Goal: Task Accomplishment & Management: Manage account settings

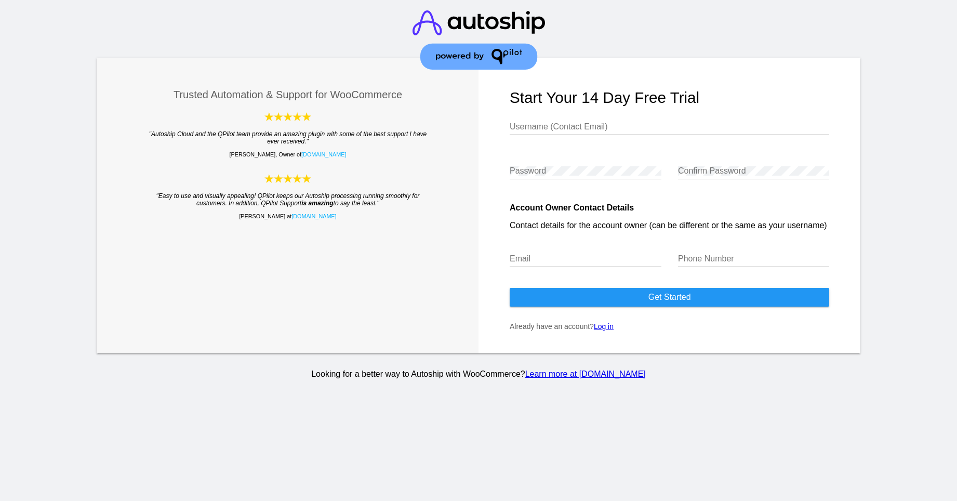
click at [602, 330] on link "Log in" at bounding box center [604, 326] width 20 height 8
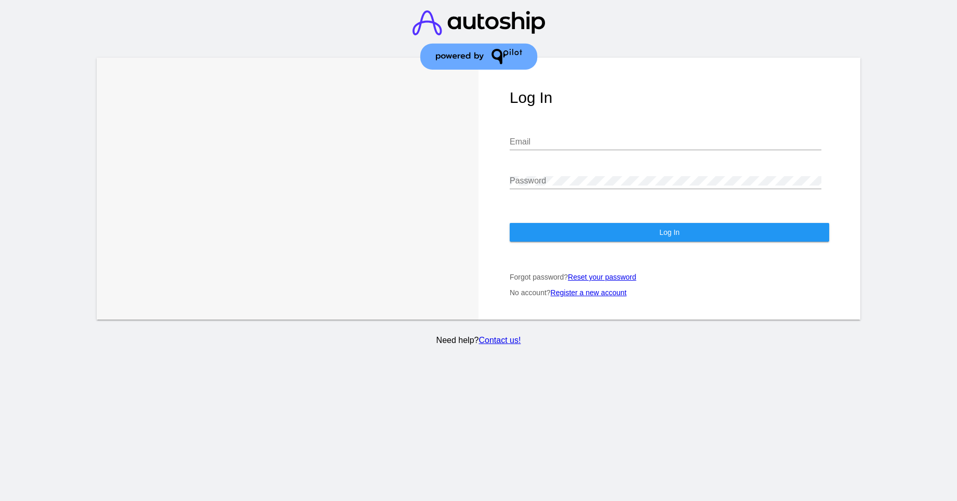
click at [577, 147] on div "Email" at bounding box center [666, 138] width 312 height 23
type input "[EMAIL_ADDRESS][DOMAIN_NAME]"
click at [692, 239] on button "Log In" at bounding box center [670, 232] width 320 height 19
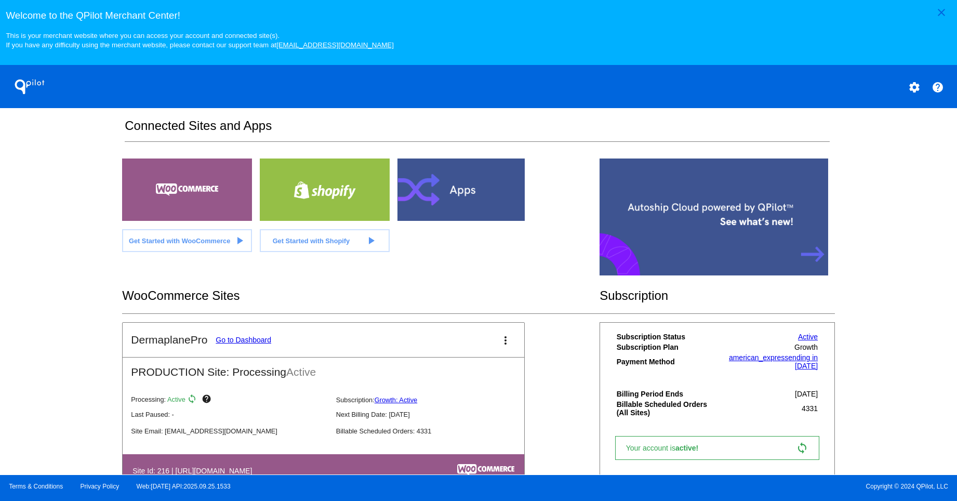
scroll to position [189, 0]
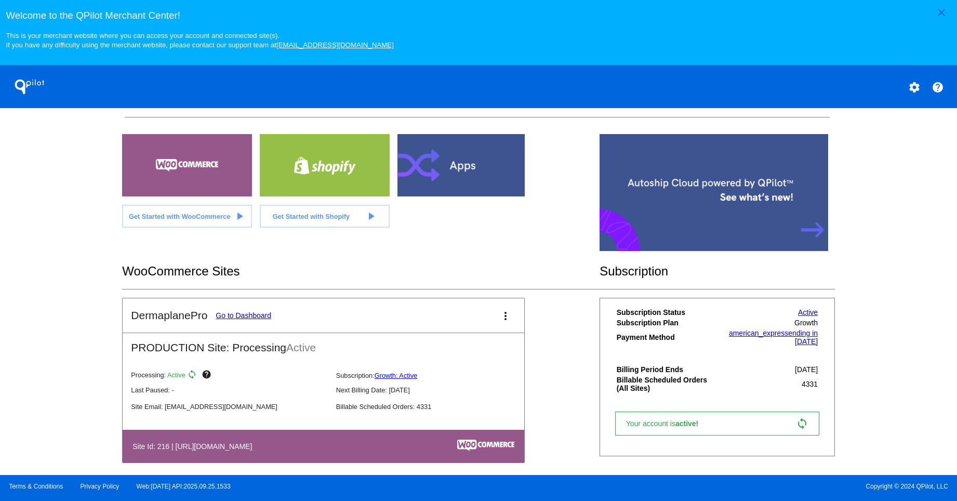
click at [257, 319] on link "Go to Dashboard" at bounding box center [244, 315] width 56 height 8
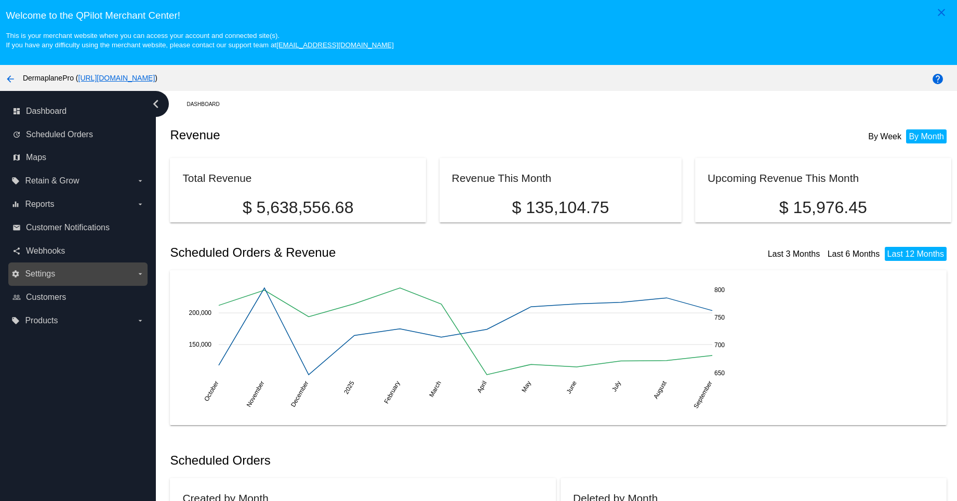
drag, startPoint x: 46, startPoint y: 273, endPoint x: 97, endPoint y: 275, distance: 51.0
click at [46, 273] on span "Settings" at bounding box center [40, 273] width 30 height 9
click at [0, 0] on input "settings Settings arrow_drop_down" at bounding box center [0, 0] width 0 height 0
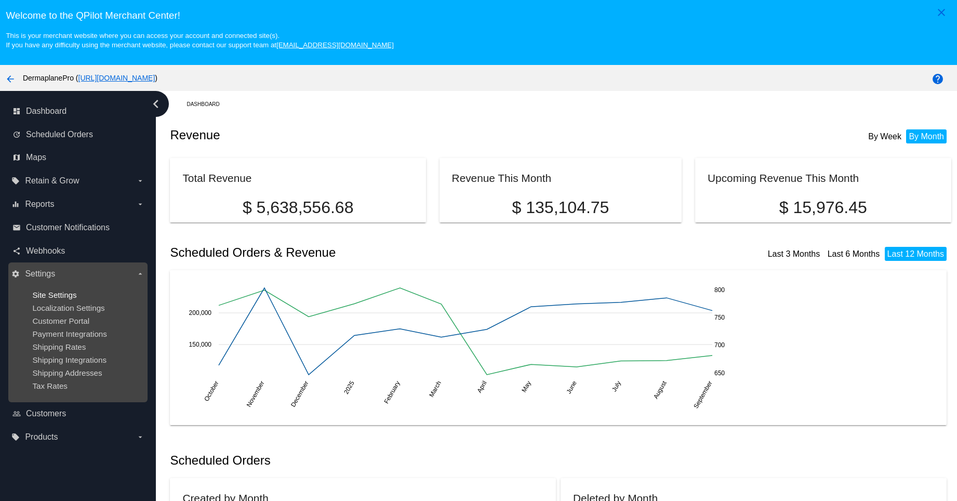
click at [73, 292] on span "Site Settings" at bounding box center [54, 295] width 44 height 9
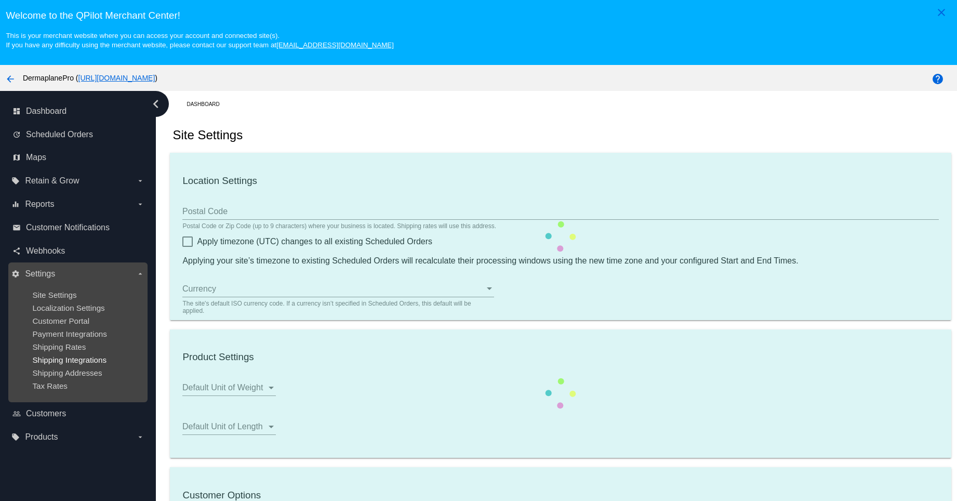
type input "89521"
checkbox input "true"
type input "01:00"
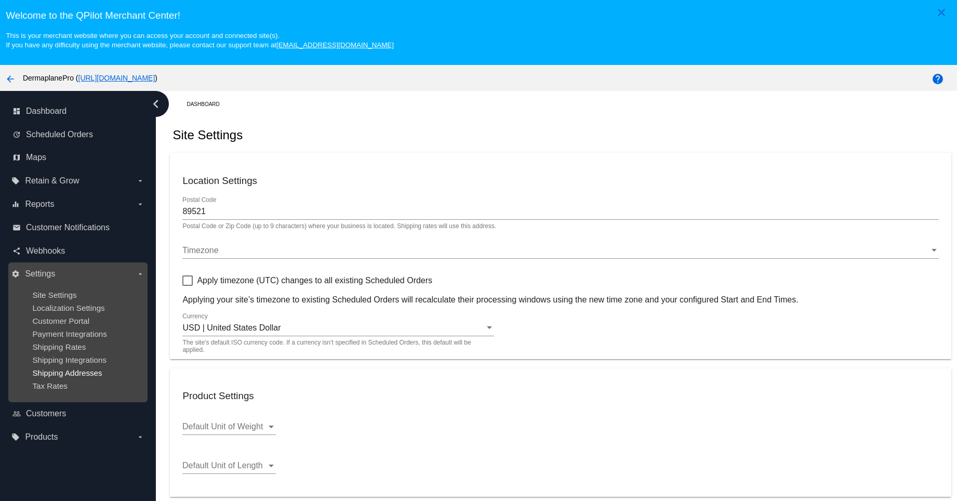
click at [61, 372] on span "Shipping Addresses" at bounding box center [67, 373] width 70 height 9
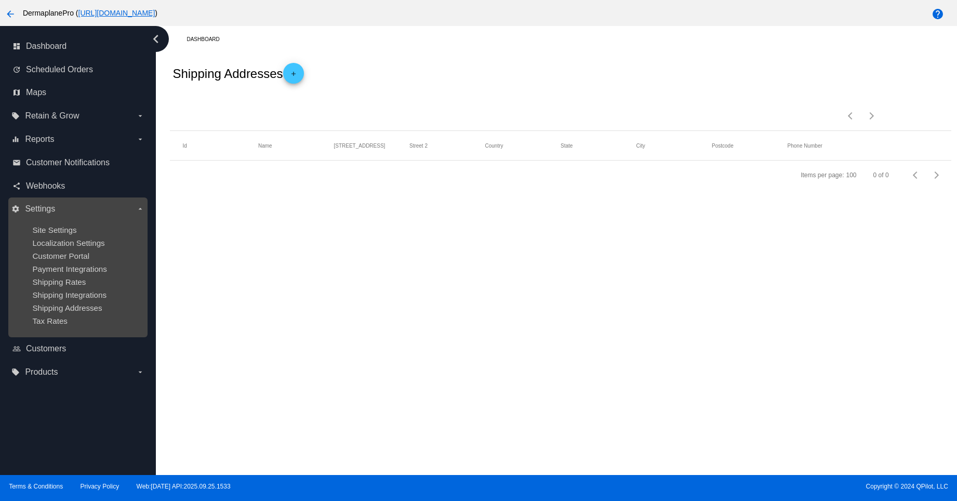
scroll to position [65, 0]
click at [94, 295] on span "Shipping Integrations" at bounding box center [69, 295] width 74 height 9
click at [64, 281] on span "Shipping Rates" at bounding box center [59, 282] width 54 height 9
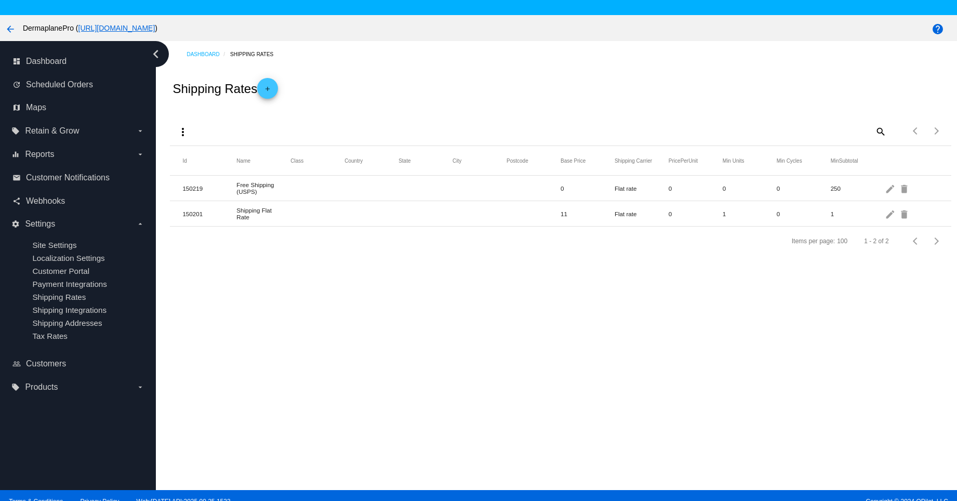
click at [183, 132] on mat-icon "more_vert" at bounding box center [183, 132] width 12 height 12
click at [214, 183] on span "Import" at bounding box center [214, 183] width 21 height 8
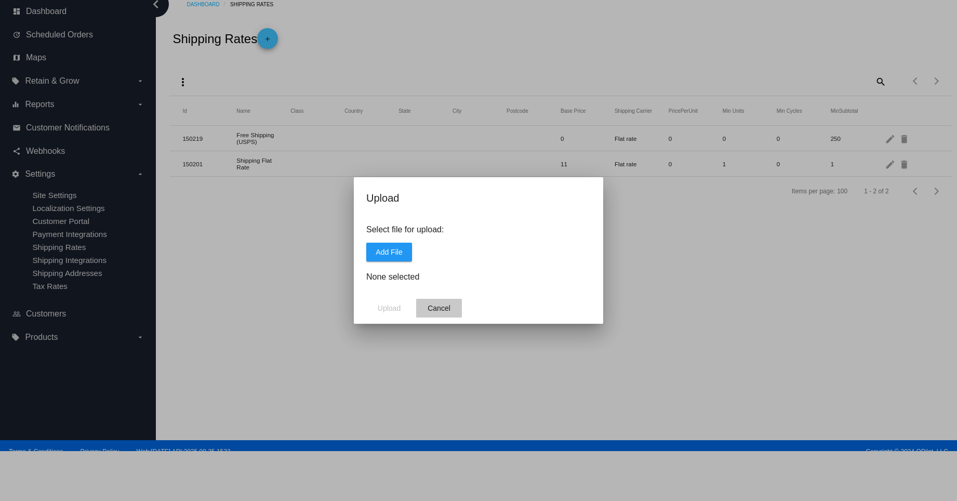
click at [443, 308] on span "Cancel" at bounding box center [439, 308] width 23 height 8
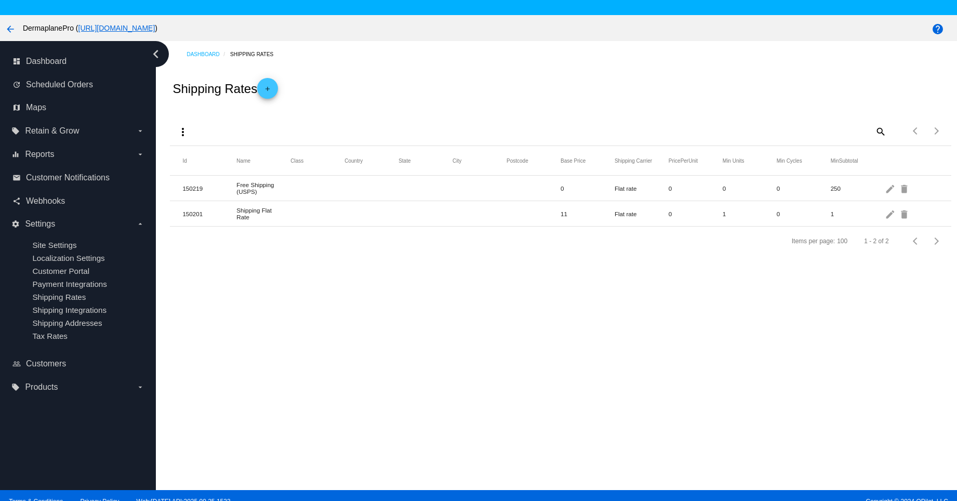
click at [274, 37] on div "arrow_back DermaplanePro ( [URL][DOMAIN_NAME] )" at bounding box center [399, 28] width 798 height 21
click at [274, 88] on mat-icon "add" at bounding box center [267, 91] width 12 height 12
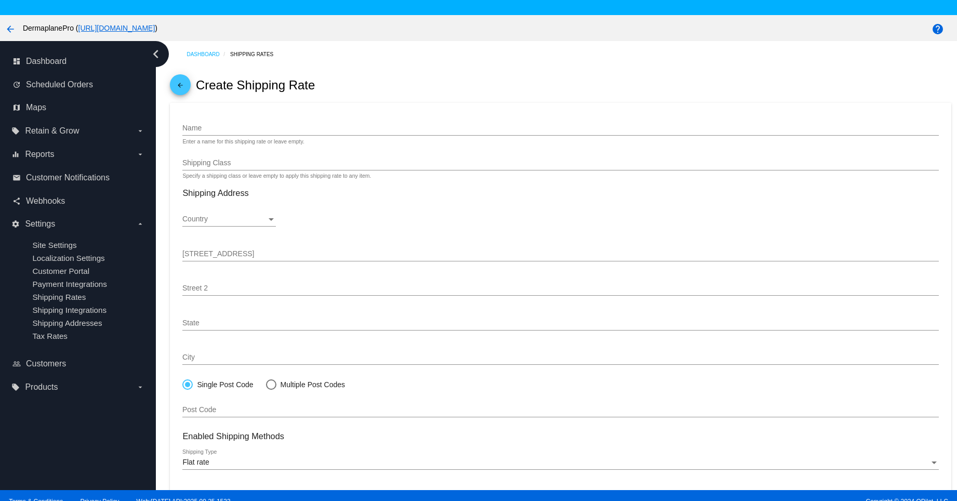
click at [157, 55] on icon "chevron_left" at bounding box center [156, 54] width 17 height 17
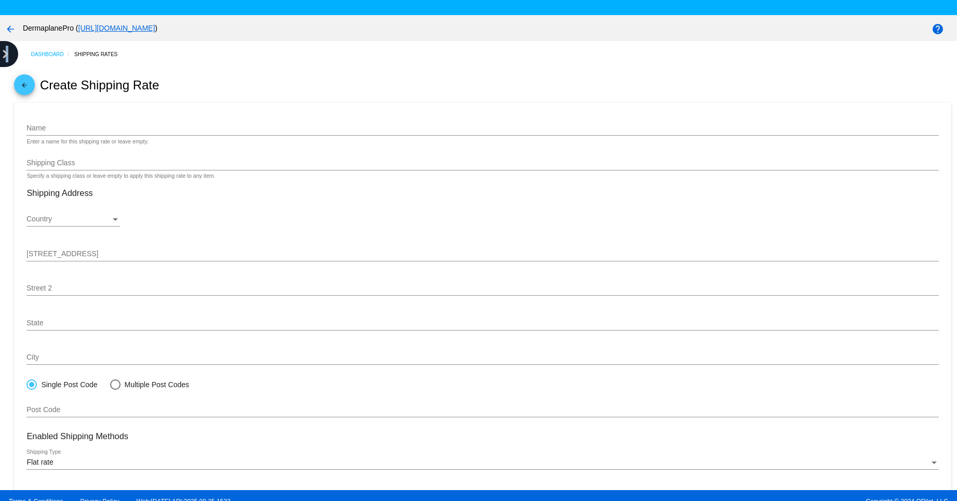
drag, startPoint x: 6, startPoint y: 51, endPoint x: 19, endPoint y: 53, distance: 12.6
click at [8, 52] on icon "chevron_right" at bounding box center [5, 54] width 17 height 17
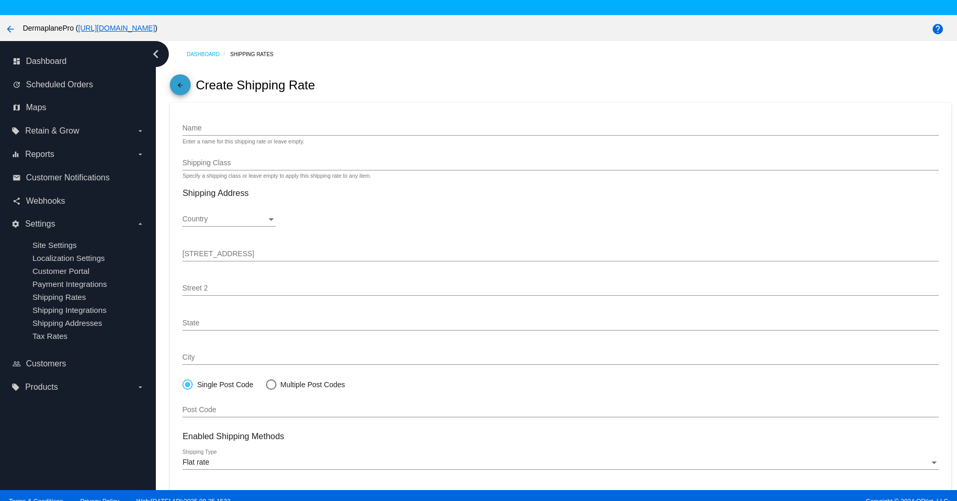
click at [180, 87] on mat-icon "arrow_back" at bounding box center [180, 88] width 12 height 12
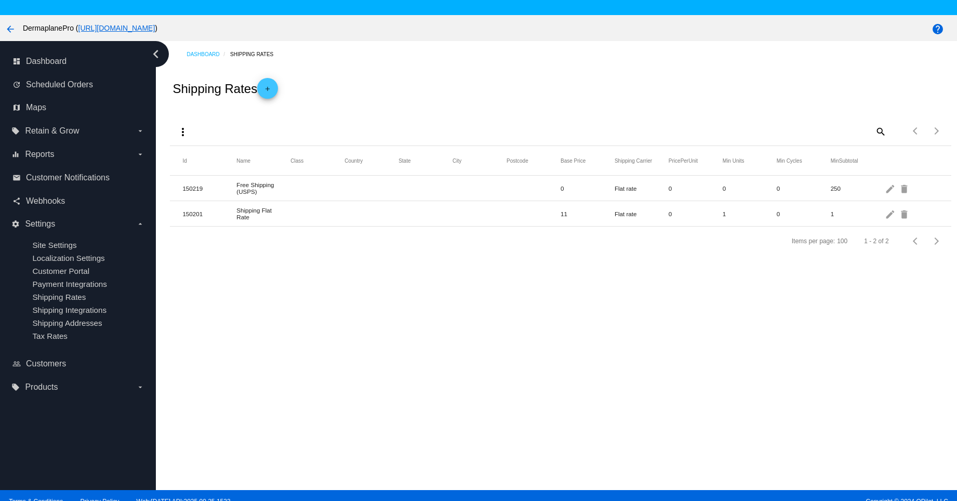
click at [273, 90] on mat-icon "add" at bounding box center [267, 91] width 12 height 12
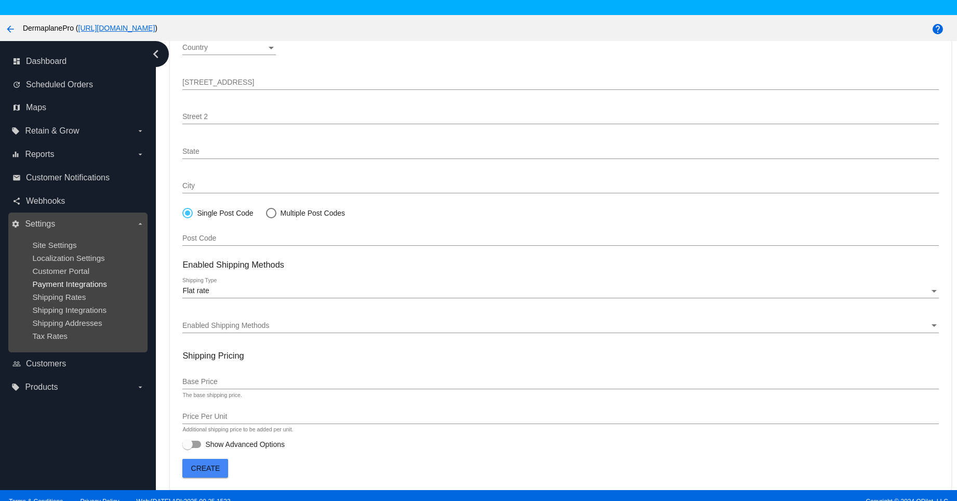
click at [99, 283] on span "Payment Integrations" at bounding box center [69, 284] width 75 height 9
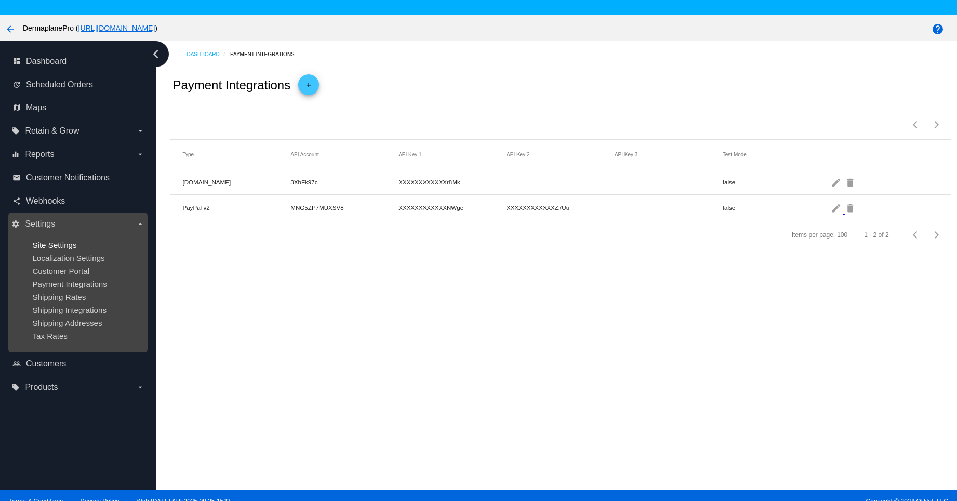
click at [56, 243] on span "Site Settings" at bounding box center [54, 245] width 44 height 9
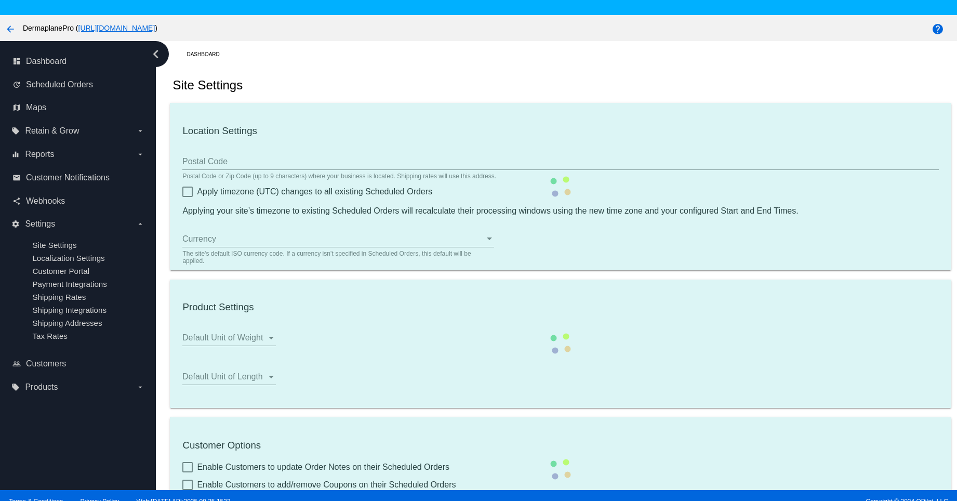
type input "89521"
checkbox input "true"
type input "01:00"
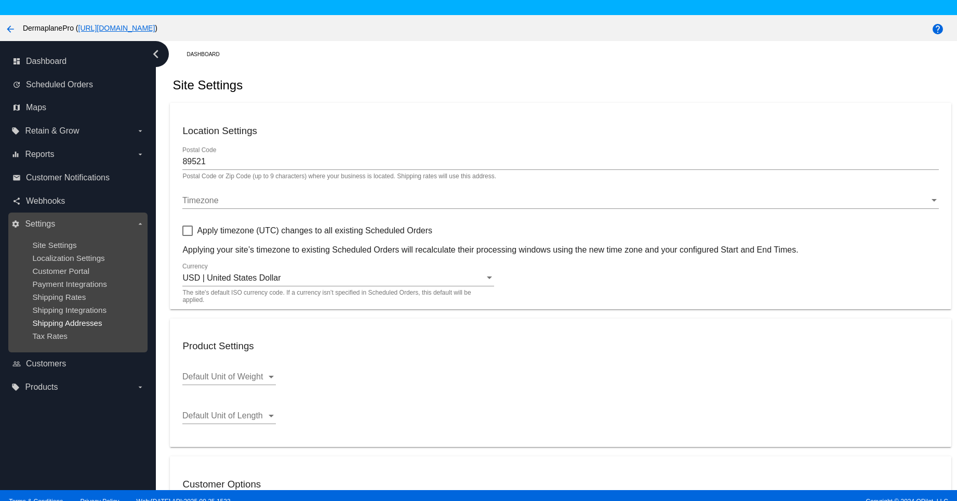
click at [92, 322] on span "Shipping Addresses" at bounding box center [67, 323] width 70 height 9
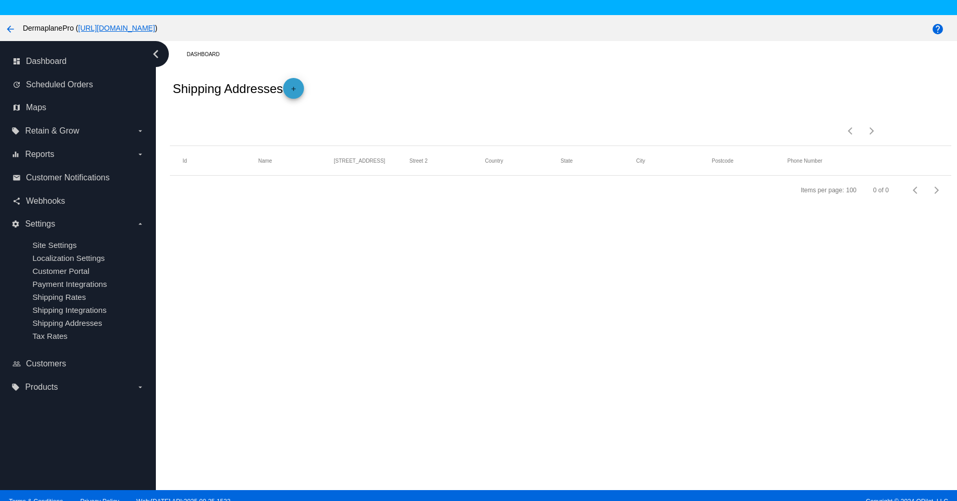
click at [299, 87] on mat-icon "add" at bounding box center [293, 91] width 12 height 12
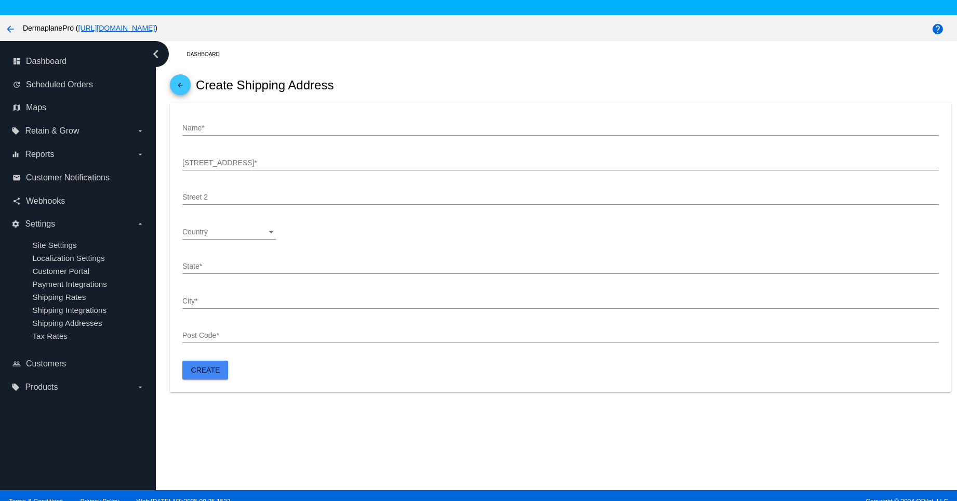
click at [408, 73] on div "arrow_back Create Shipping Address" at bounding box center [560, 85] width 781 height 35
click at [181, 82] on span "arrow_back" at bounding box center [180, 86] width 12 height 25
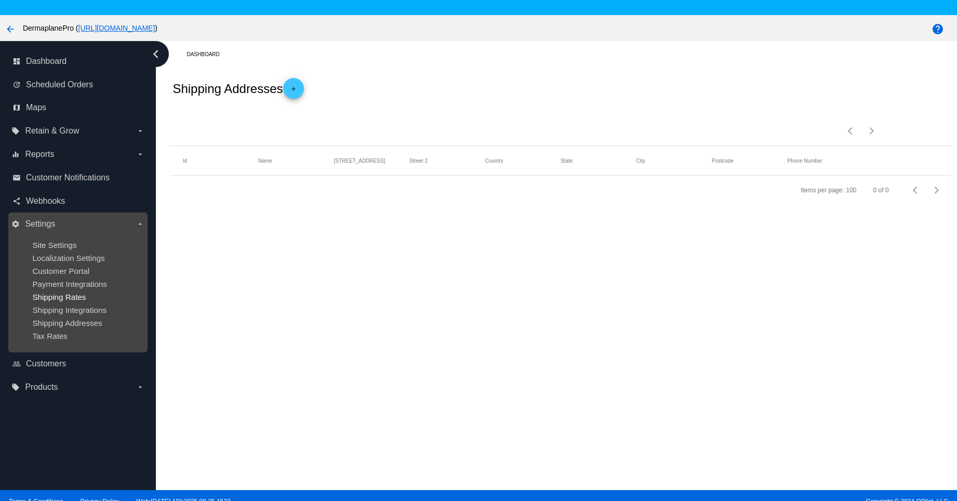
click at [65, 297] on span "Shipping Rates" at bounding box center [59, 297] width 54 height 9
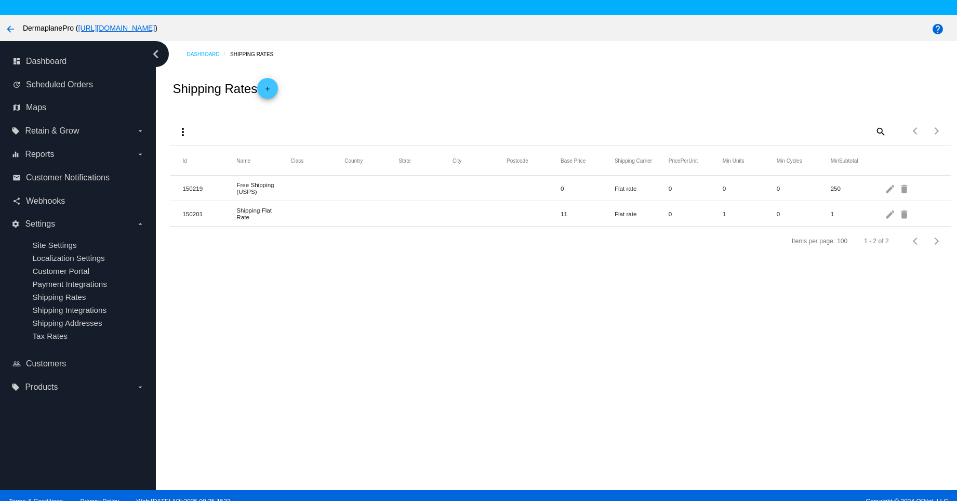
click at [184, 132] on mat-icon "more_vert" at bounding box center [183, 132] width 12 height 12
drag, startPoint x: 397, startPoint y: 100, endPoint x: 375, endPoint y: 99, distance: 21.9
click at [396, 100] on div at bounding box center [478, 250] width 957 height 501
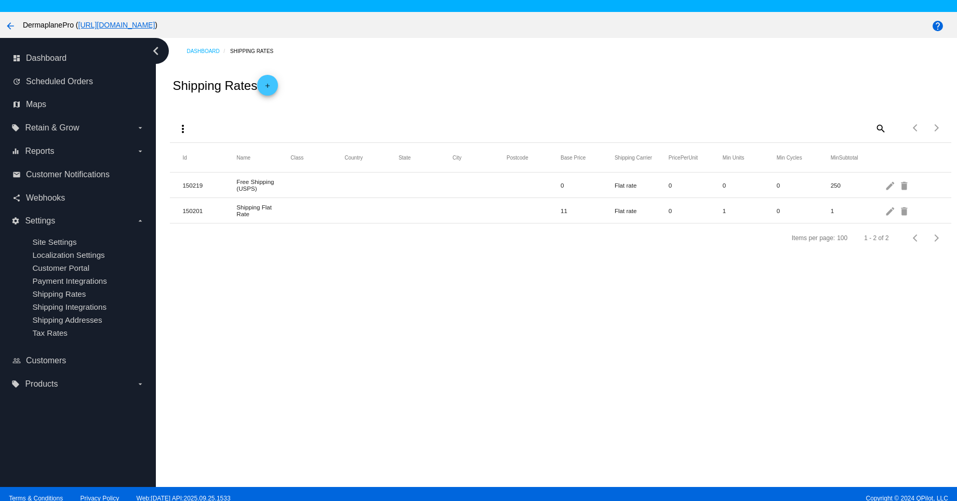
click at [270, 86] on mat-icon "add" at bounding box center [267, 88] width 12 height 12
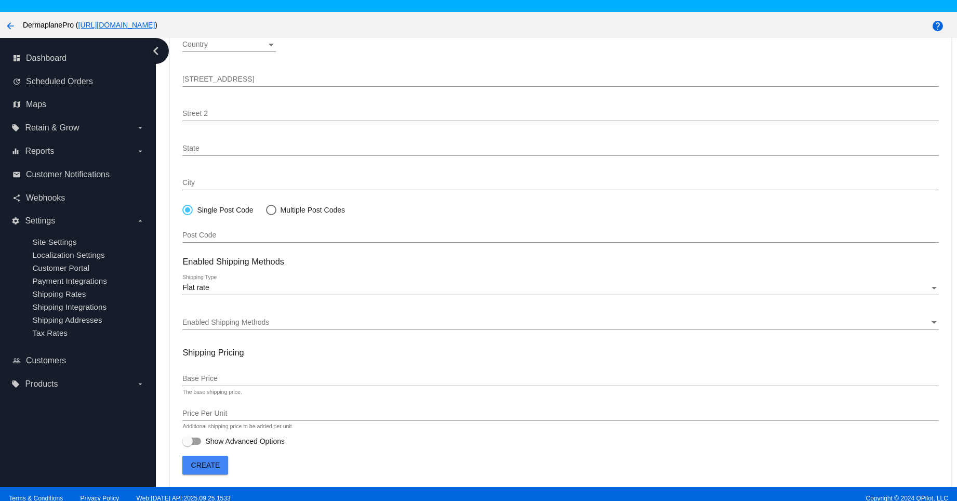
scroll to position [177, 0]
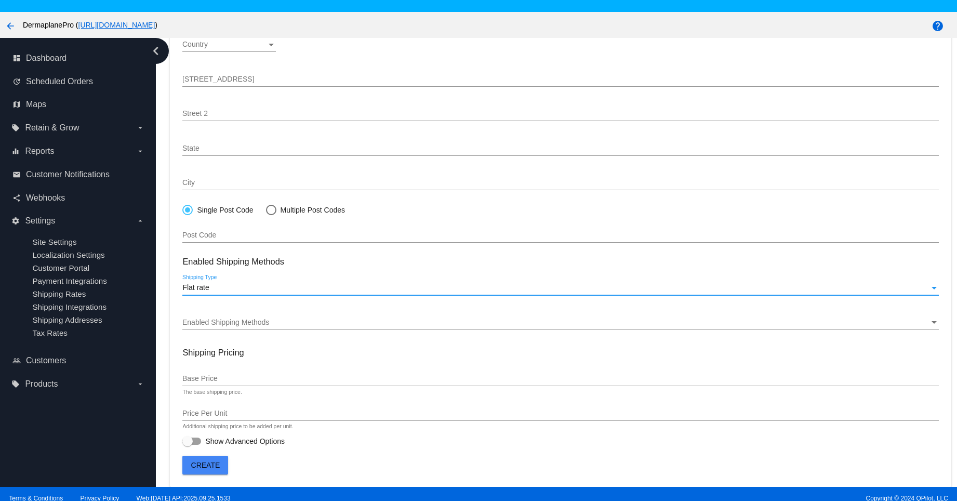
click at [224, 290] on div "Flat rate" at bounding box center [555, 288] width 747 height 8
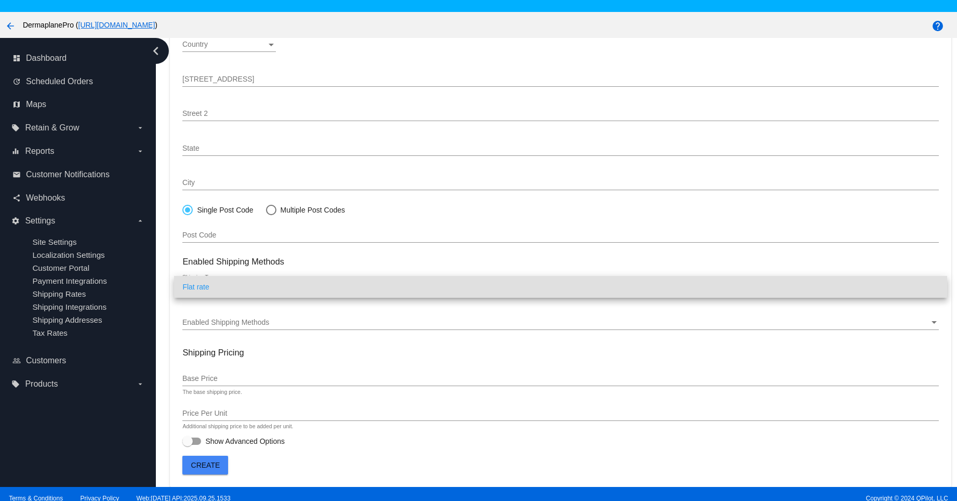
click at [270, 324] on div at bounding box center [478, 250] width 957 height 501
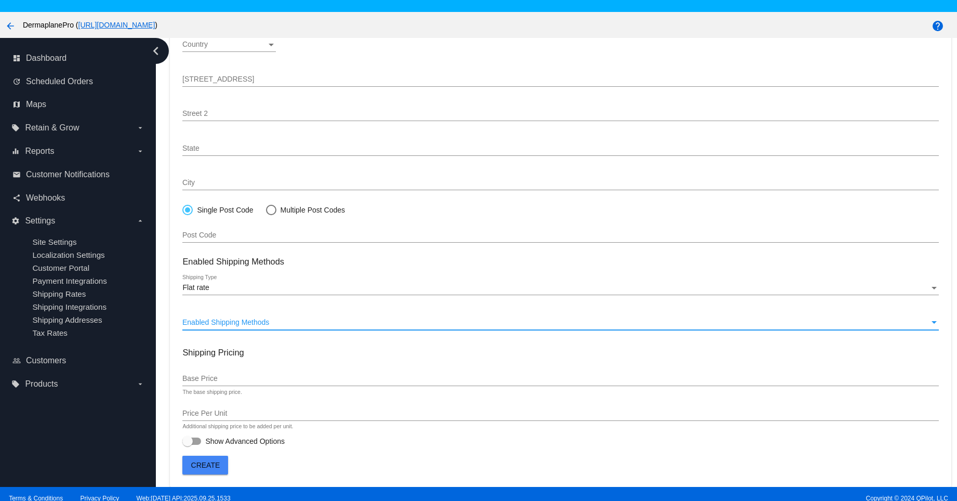
click at [240, 322] on span "Enabled Shipping Methods" at bounding box center [225, 322] width 87 height 8
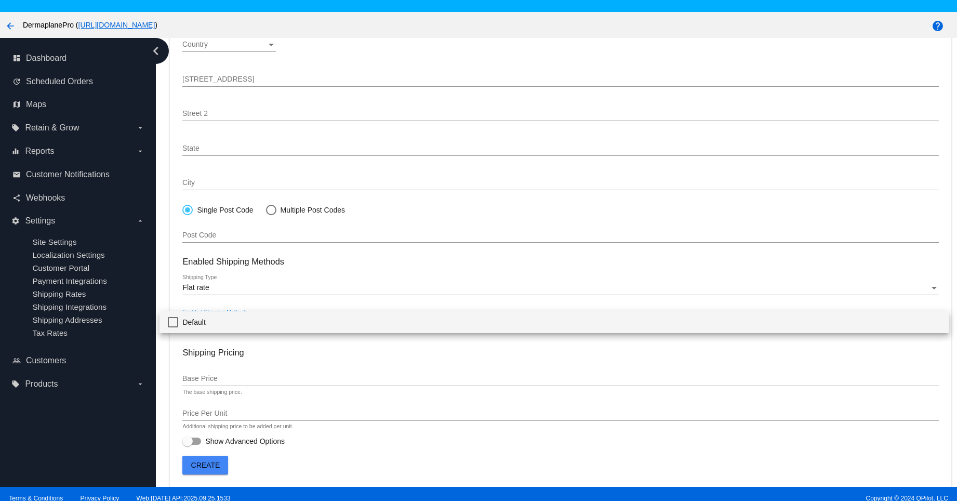
click at [410, 349] on div at bounding box center [478, 250] width 957 height 501
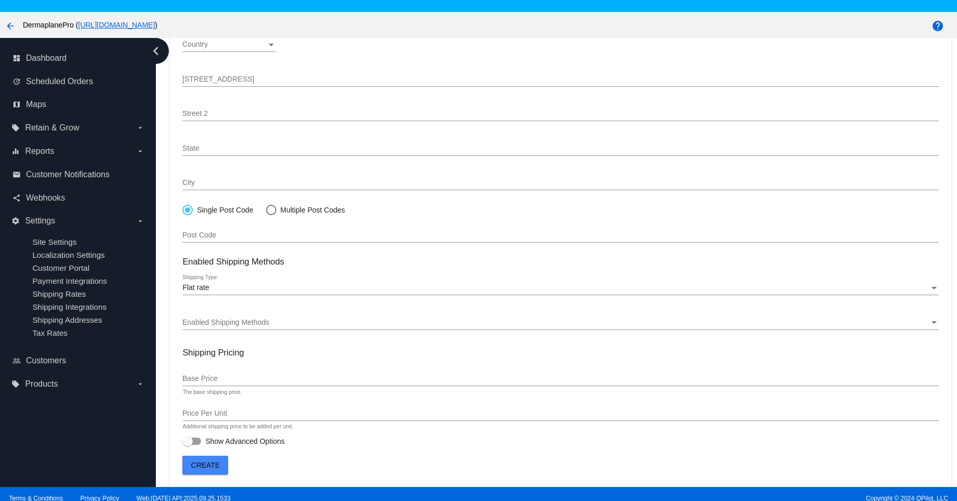
drag, startPoint x: 189, startPoint y: 438, endPoint x: 275, endPoint y: 433, distance: 85.9
click at [189, 438] on div at bounding box center [187, 441] width 10 height 10
click at [188, 445] on input "Show Advanced Options" at bounding box center [187, 445] width 1 height 1
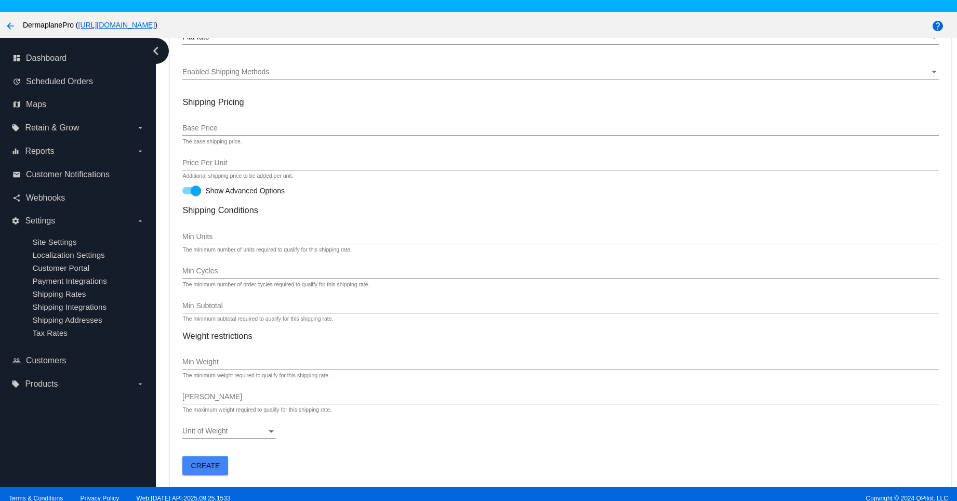
scroll to position [430, 0]
click at [198, 189] on div at bounding box center [196, 191] width 10 height 10
click at [188, 194] on input "Show Advanced Options" at bounding box center [187, 194] width 1 height 1
checkbox input "false"
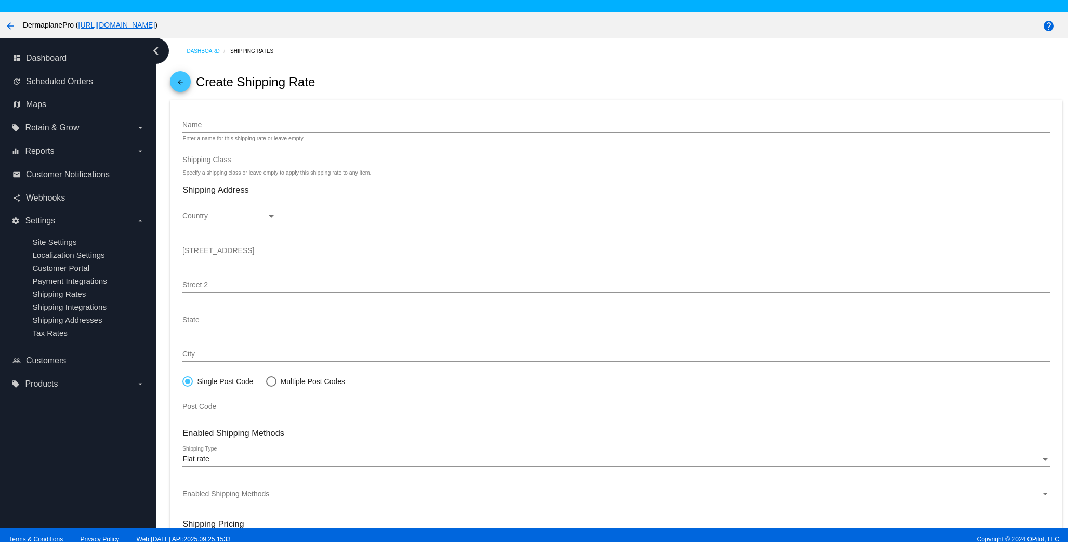
scroll to position [0, 0]
click at [178, 81] on mat-icon "arrow_back" at bounding box center [180, 84] width 12 height 12
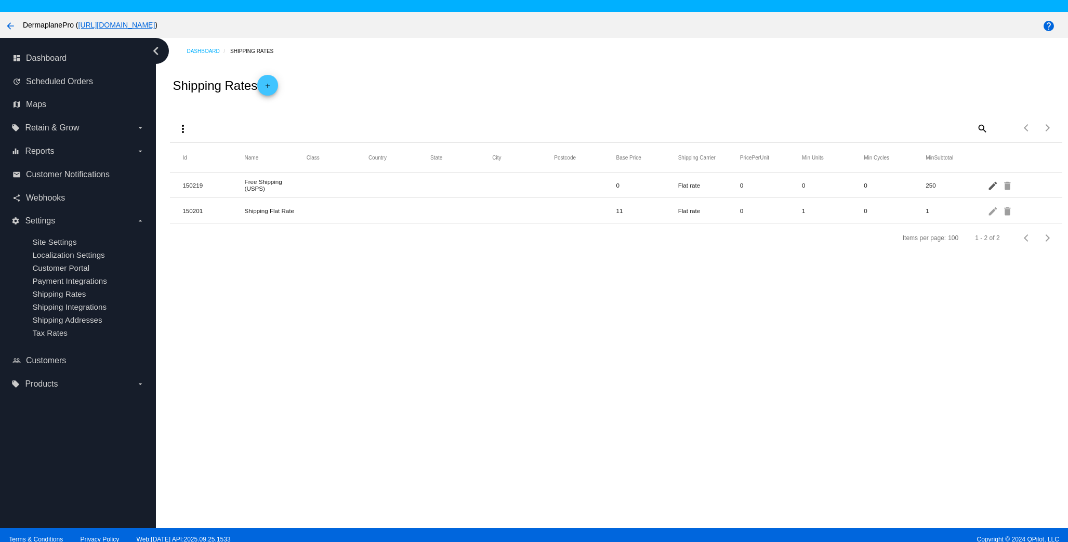
click at [957, 187] on mat-icon "edit" at bounding box center [994, 185] width 12 height 16
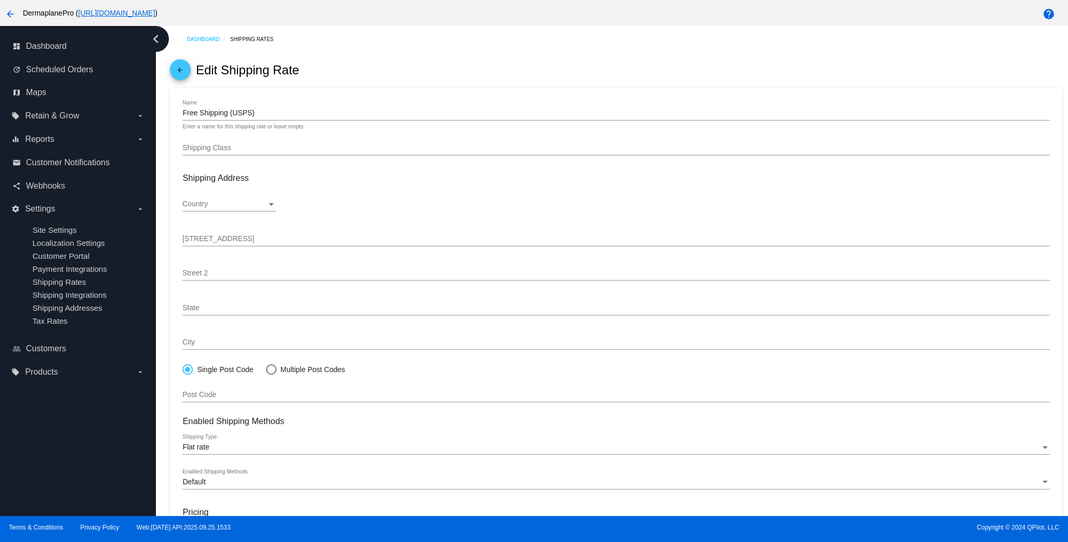
click at [183, 71] on mat-icon "arrow_back" at bounding box center [180, 73] width 12 height 12
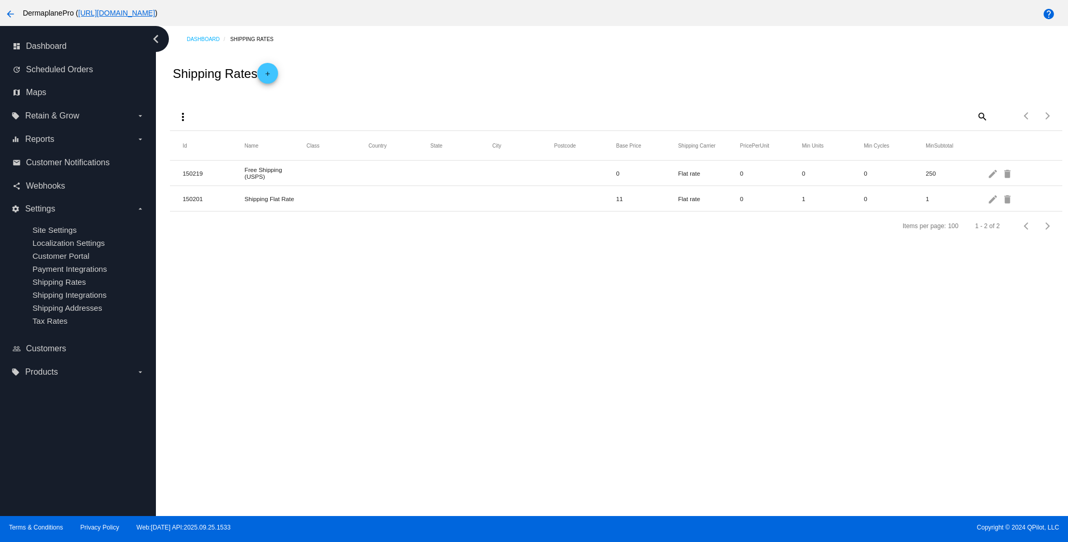
drag, startPoint x: 196, startPoint y: 174, endPoint x: 185, endPoint y: 175, distance: 11.5
click at [196, 174] on mat-cell "150219" at bounding box center [213, 173] width 62 height 12
click at [170, 175] on mat-row "150219 Free Shipping (USPS) 0 Flat rate 0 0 0 250 edit delete" at bounding box center [616, 173] width 892 height 25
